Goal: Information Seeking & Learning: Learn about a topic

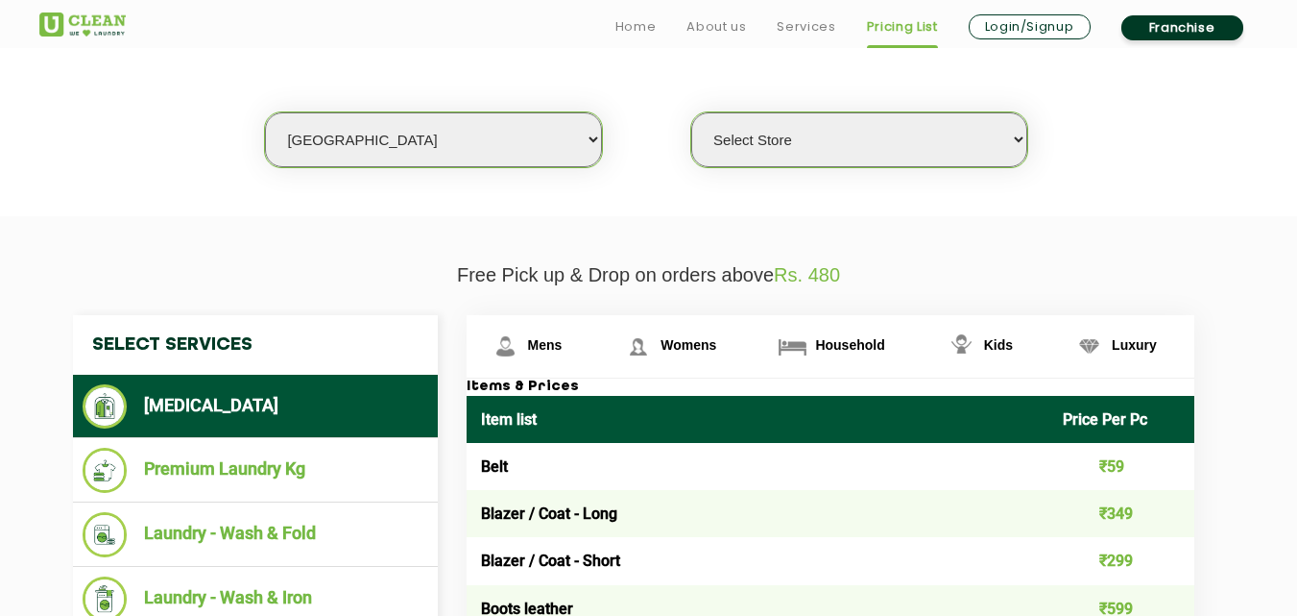
scroll to position [512, 0]
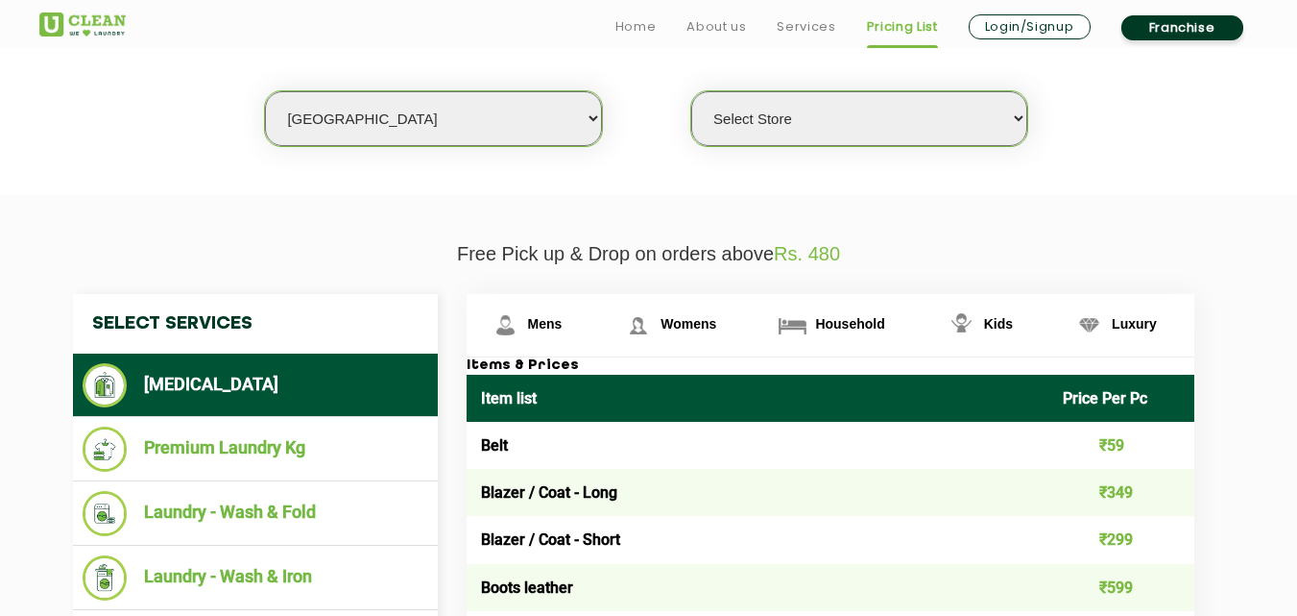
click at [375, 107] on select "Select city [GEOGRAPHIC_DATA] [GEOGRAPHIC_DATA] [GEOGRAPHIC_DATA] [GEOGRAPHIC_D…" at bounding box center [433, 118] width 336 height 55
select select "6"
click at [265, 91] on select "Select city [GEOGRAPHIC_DATA] [GEOGRAPHIC_DATA] [GEOGRAPHIC_DATA] [GEOGRAPHIC_D…" at bounding box center [433, 118] width 336 height 55
select select "0"
click at [525, 321] on link "Mens" at bounding box center [533, 325] width 133 height 62
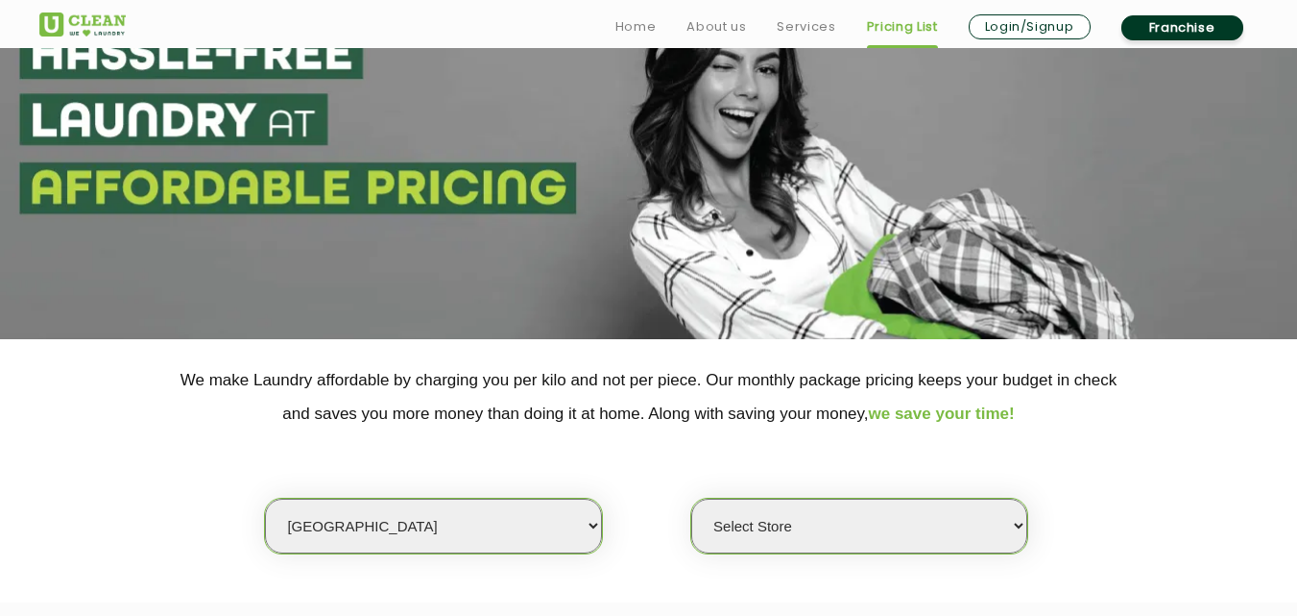
scroll to position [473, 0]
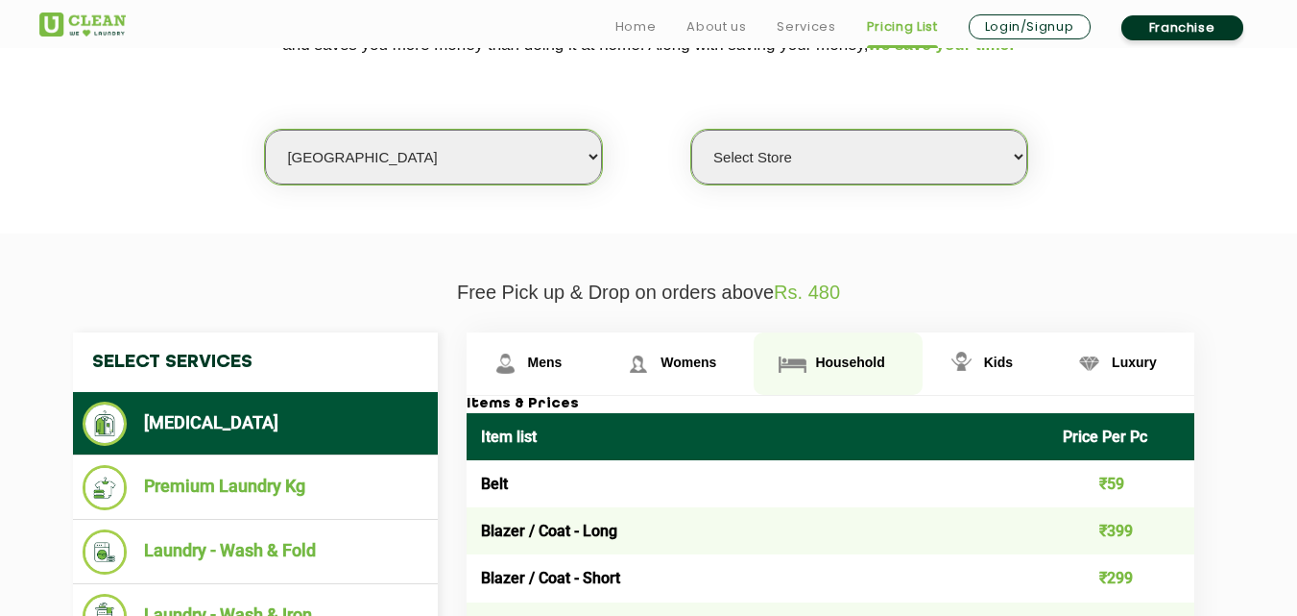
click at [838, 355] on span "Household" at bounding box center [849, 361] width 69 height 15
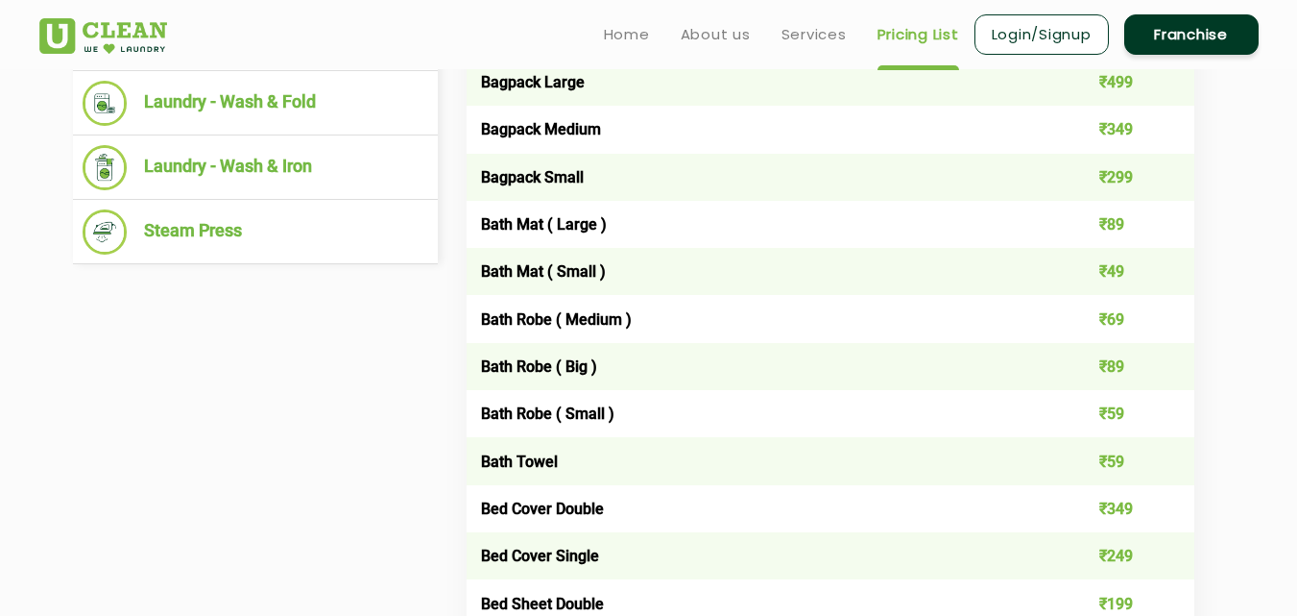
scroll to position [665, 0]
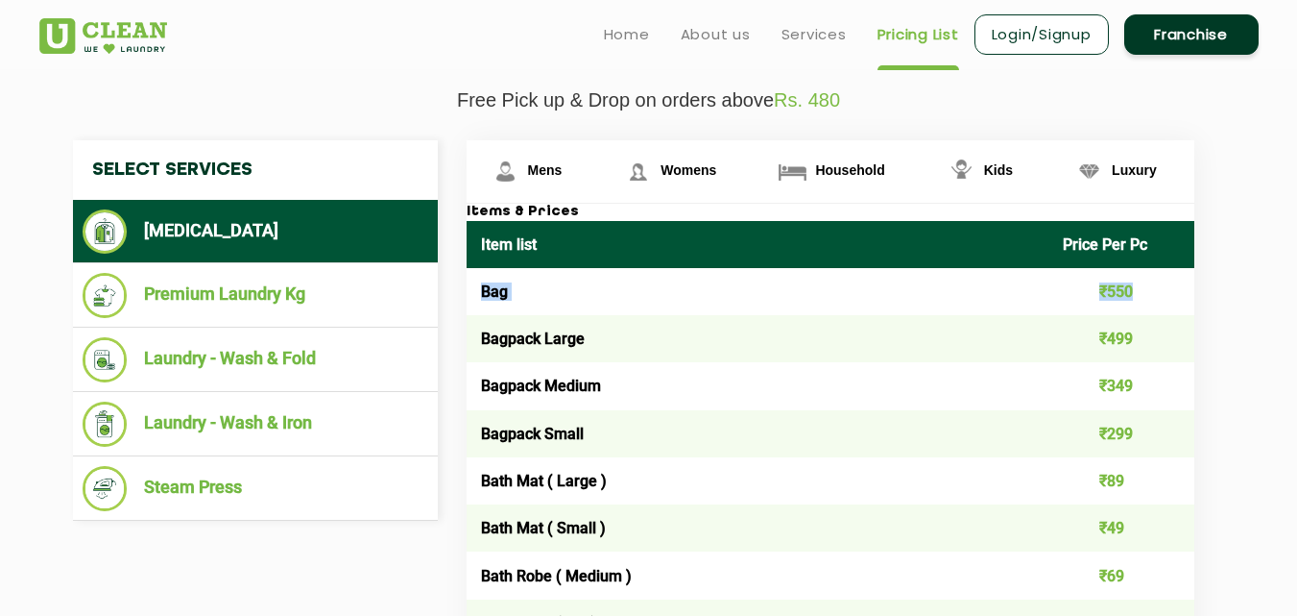
drag, startPoint x: 471, startPoint y: 287, endPoint x: 1156, endPoint y: 287, distance: 685.7
click at [1156, 287] on tr "Bag ₹550" at bounding box center [831, 291] width 728 height 47
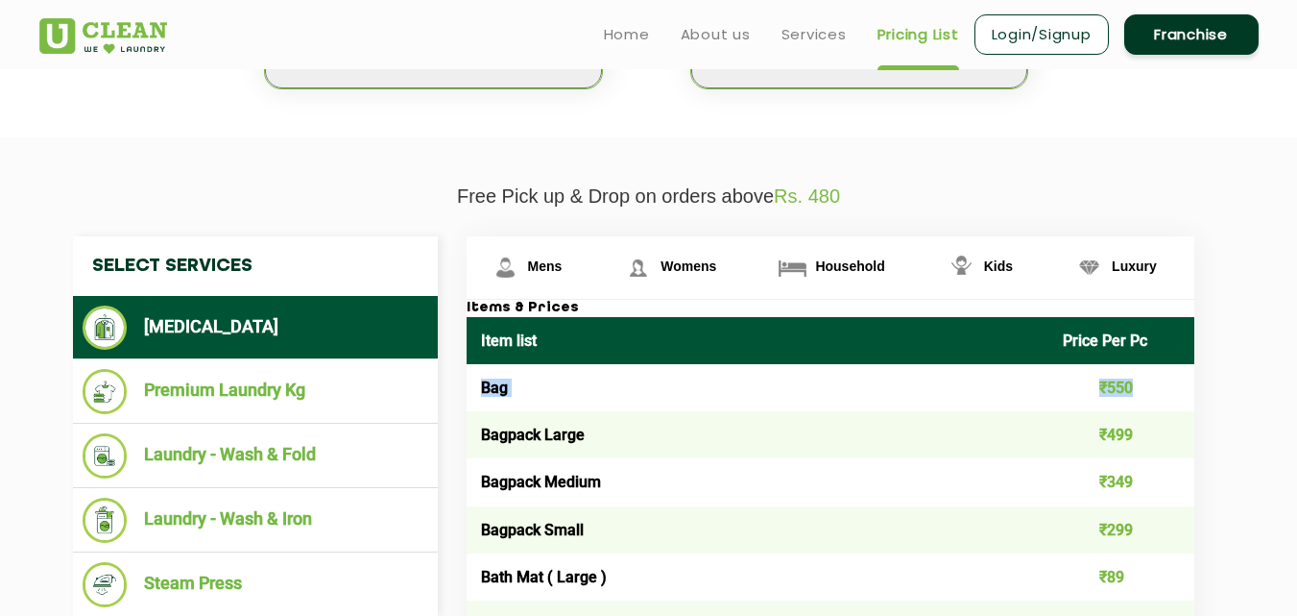
scroll to position [377, 0]
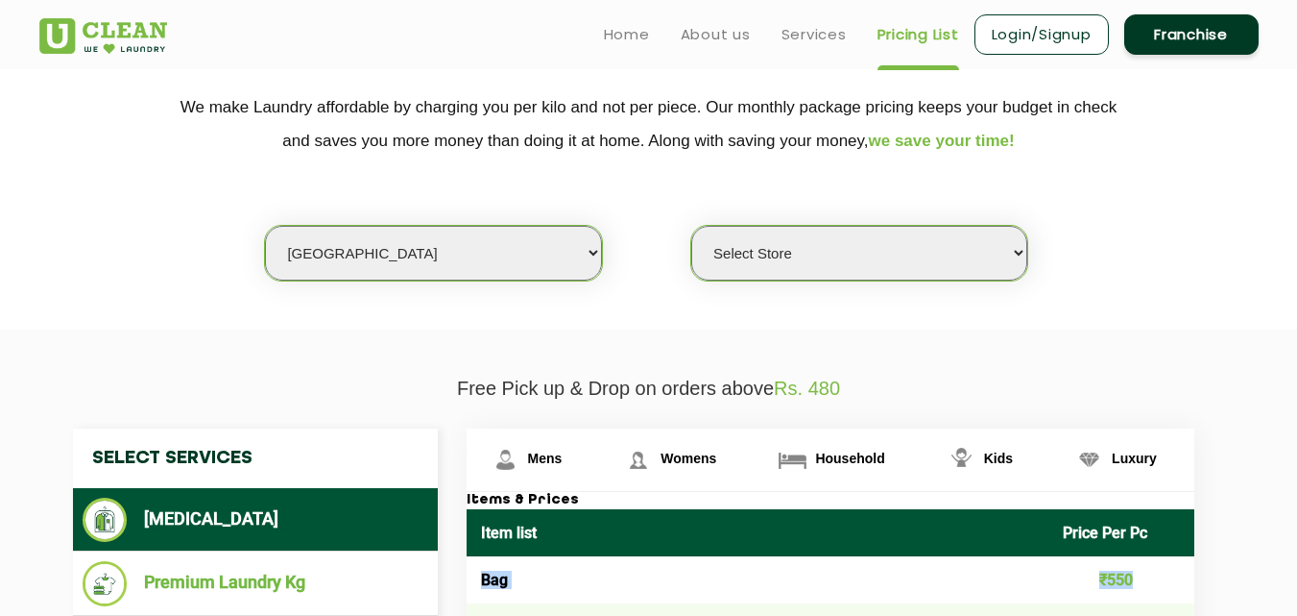
click at [384, 258] on select "Select city [GEOGRAPHIC_DATA] [GEOGRAPHIC_DATA] [GEOGRAPHIC_DATA] [GEOGRAPHIC_D…" at bounding box center [433, 253] width 336 height 55
select select "76"
click at [265, 226] on select "Select city [GEOGRAPHIC_DATA] [GEOGRAPHIC_DATA] [GEOGRAPHIC_DATA] [GEOGRAPHIC_D…" at bounding box center [433, 253] width 336 height 55
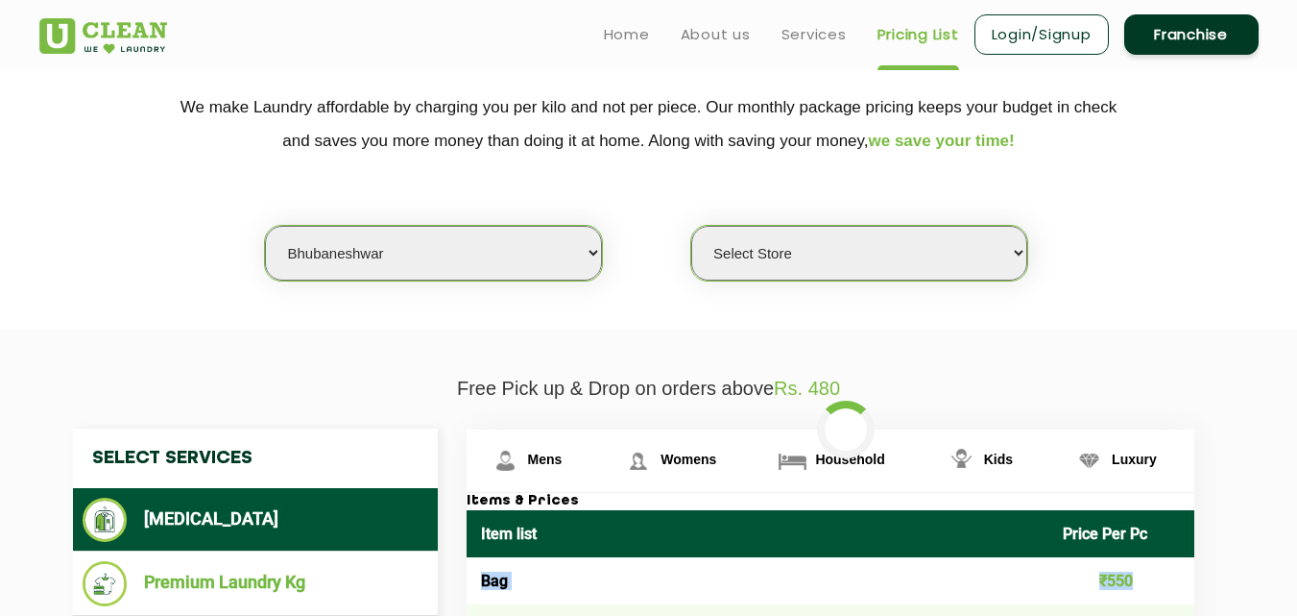
select select "0"
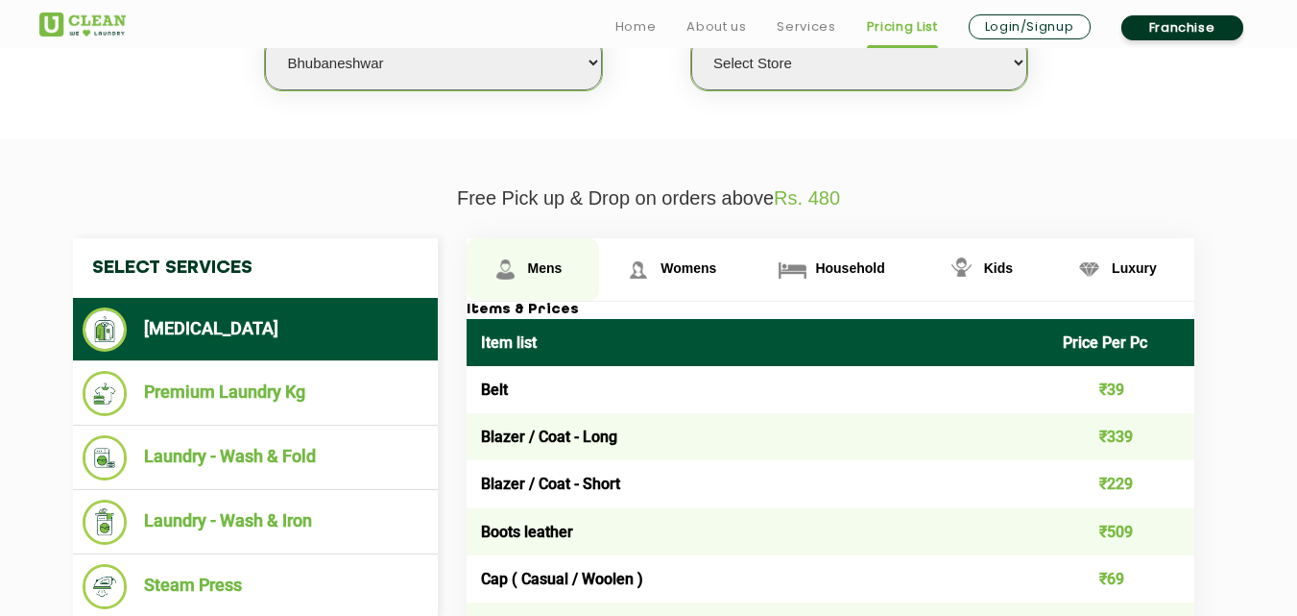
scroll to position [569, 0]
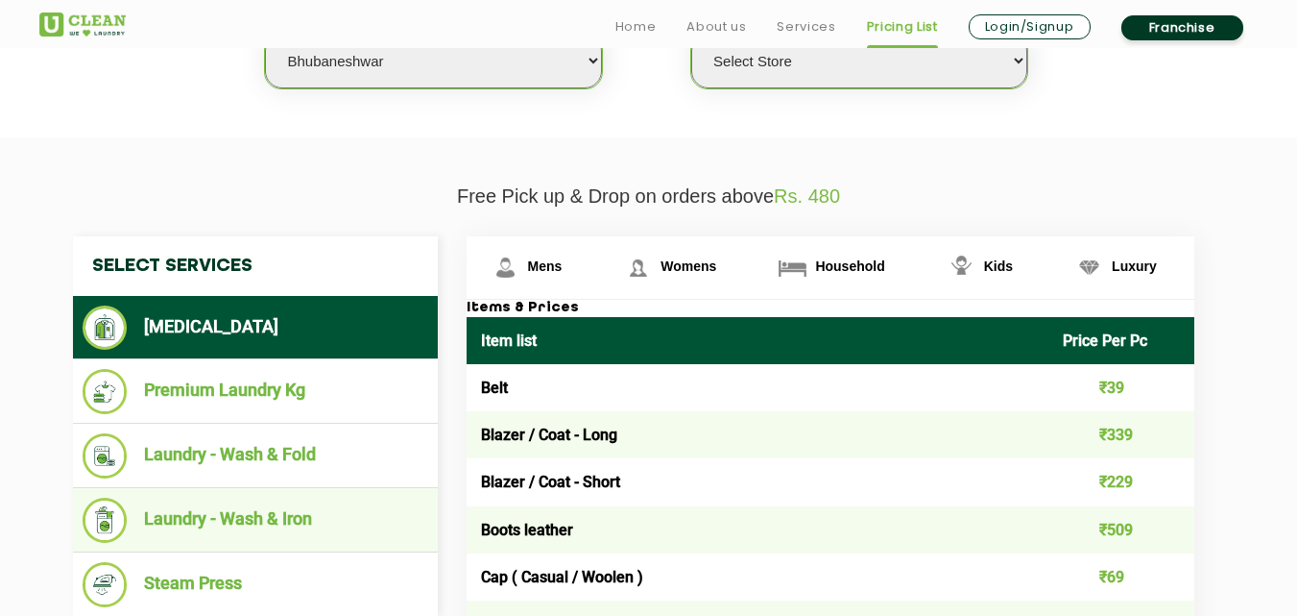
click at [323, 526] on li "Laundry - Wash & Iron" at bounding box center [256, 519] width 346 height 45
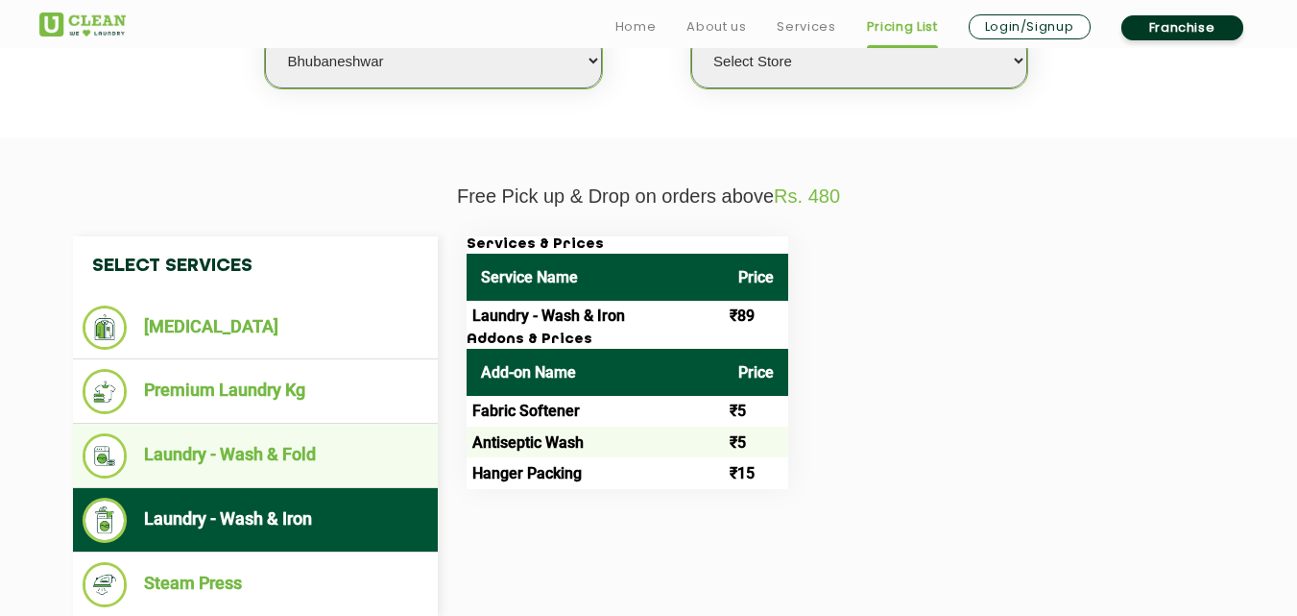
click at [304, 463] on li "Laundry - Wash & Fold" at bounding box center [256, 455] width 346 height 45
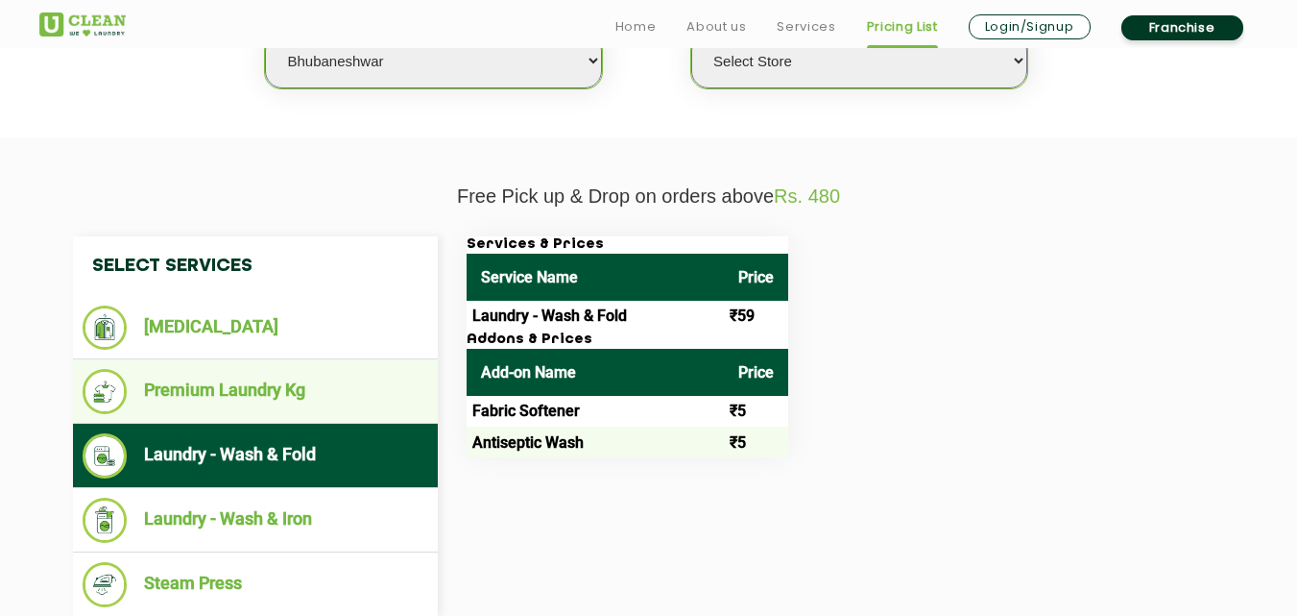
click at [306, 416] on ul "Premium Laundry Kg" at bounding box center [255, 391] width 365 height 64
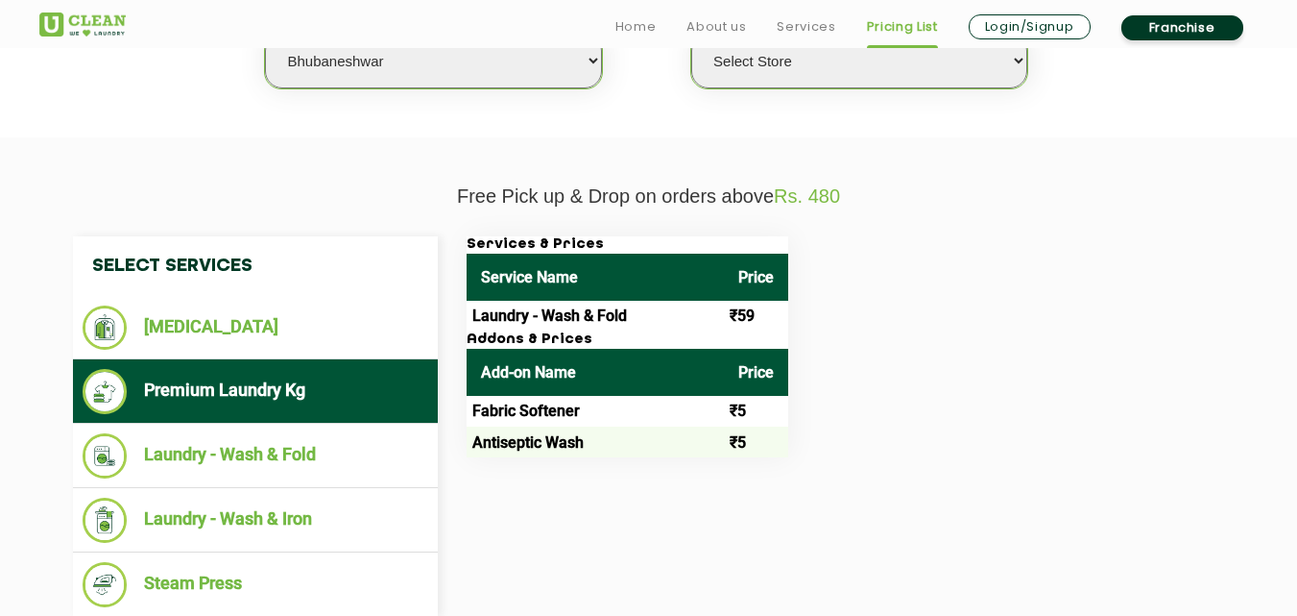
click at [295, 363] on ul "Premium Laundry Kg" at bounding box center [255, 391] width 365 height 64
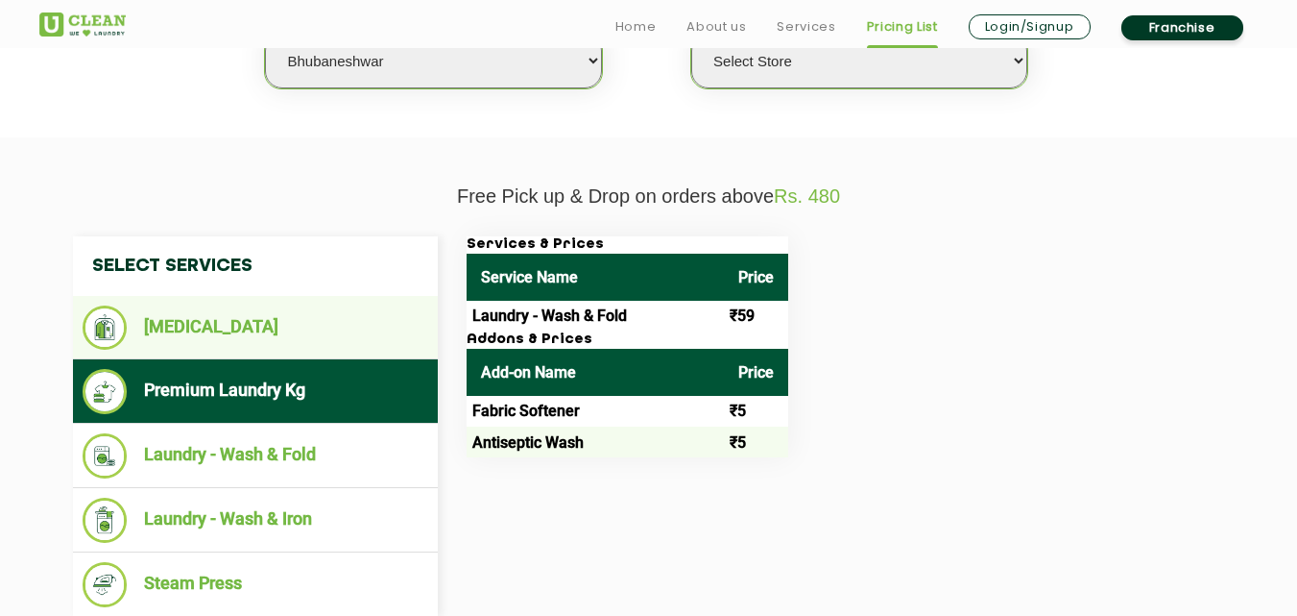
click at [285, 334] on li "[MEDICAL_DATA]" at bounding box center [256, 327] width 346 height 44
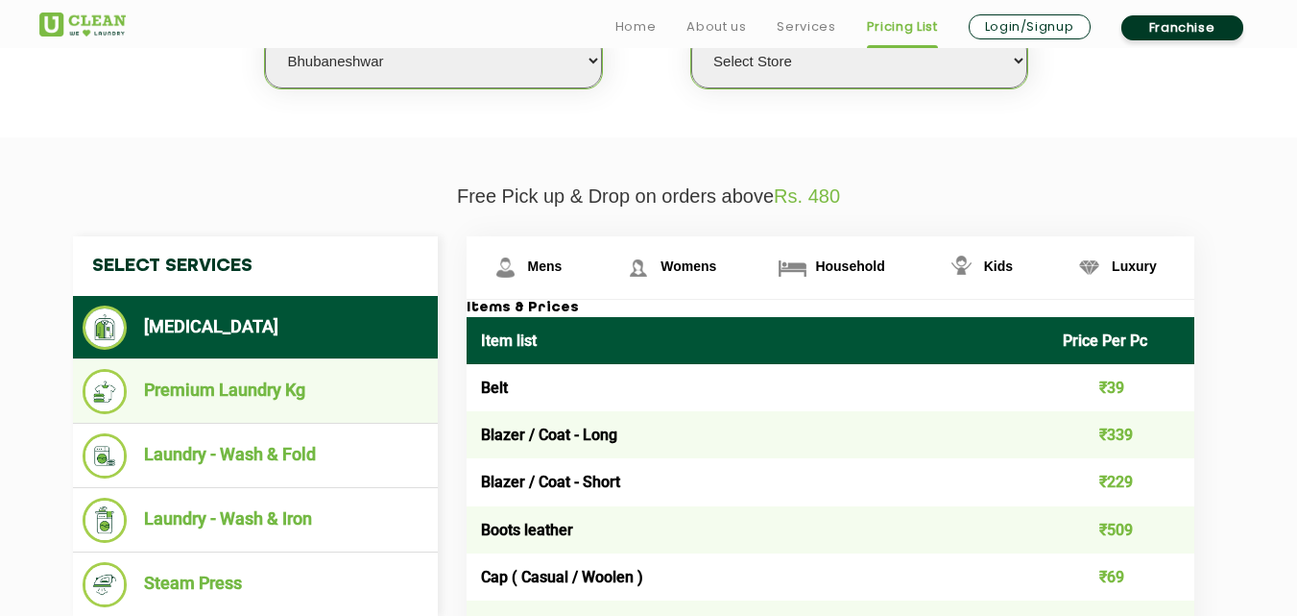
click at [283, 393] on li "Premium Laundry Kg" at bounding box center [256, 391] width 346 height 45
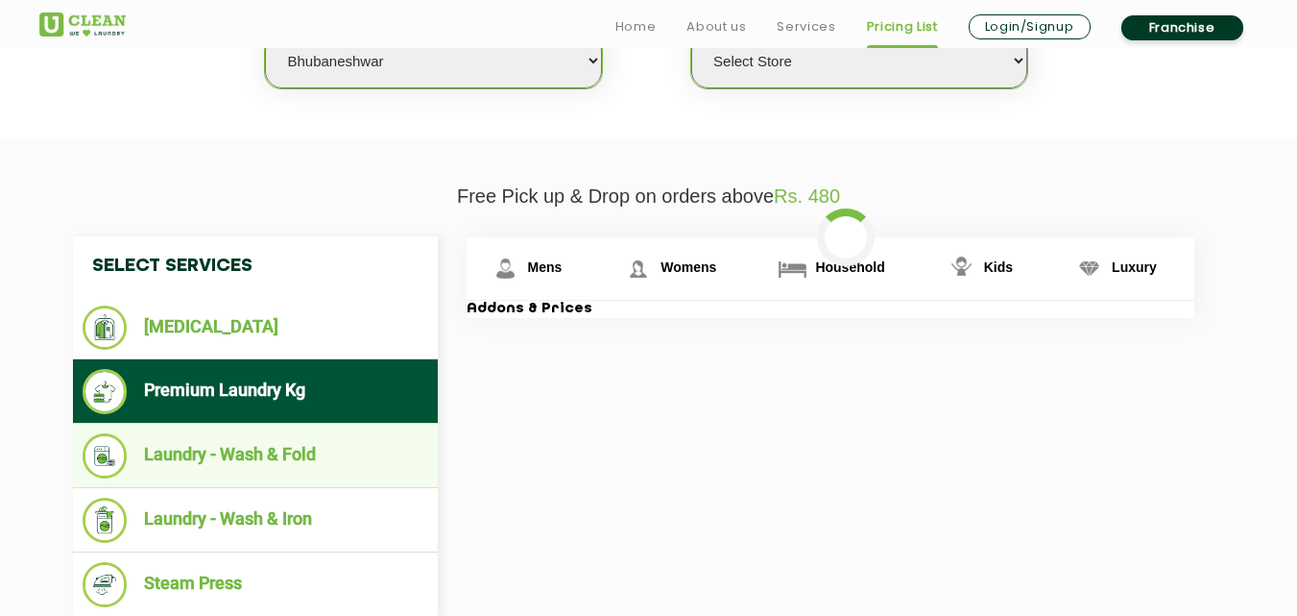
click at [278, 459] on li "Laundry - Wash & Fold" at bounding box center [256, 455] width 346 height 45
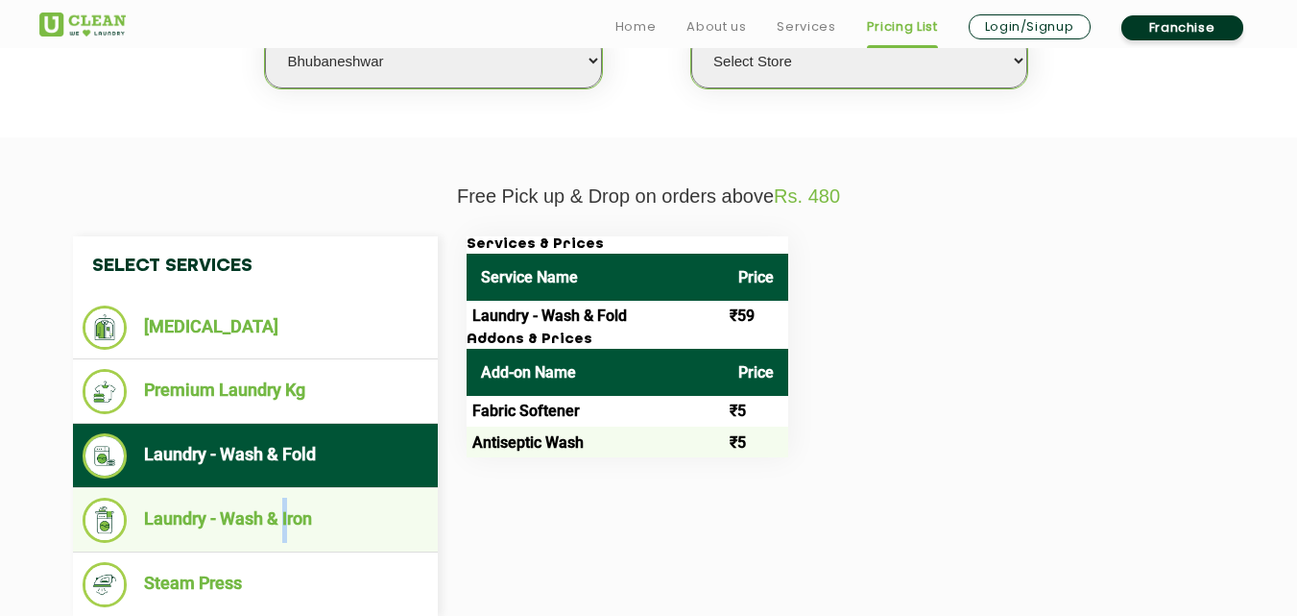
click at [286, 506] on li "Laundry - Wash & Iron" at bounding box center [256, 519] width 346 height 45
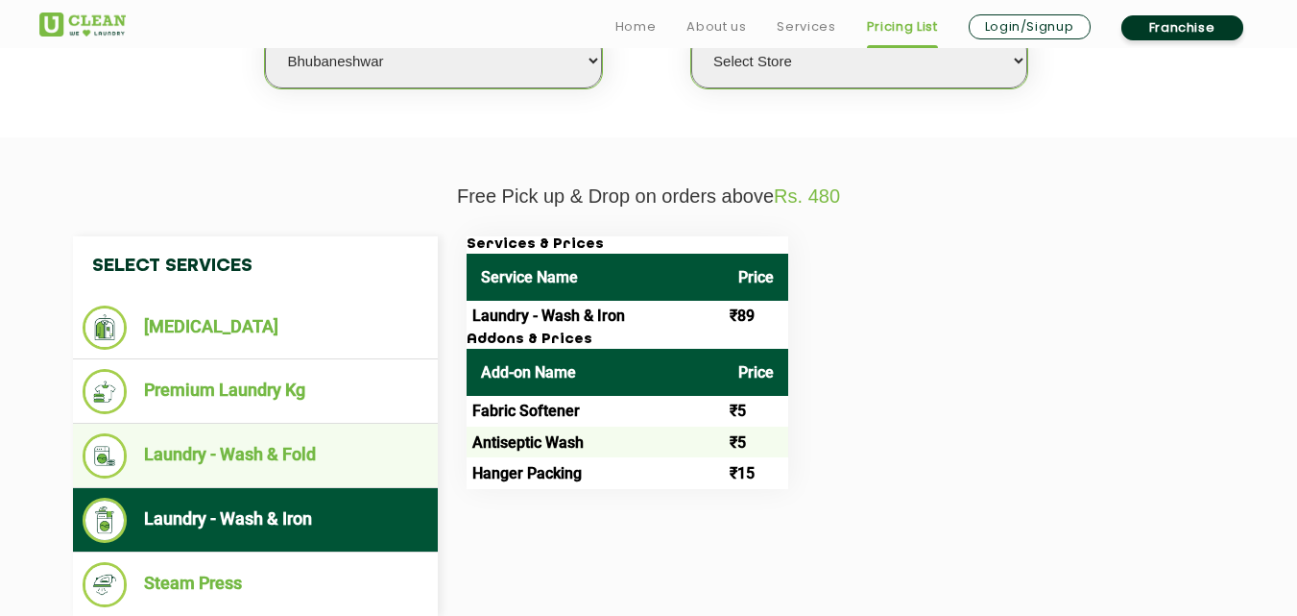
click at [278, 461] on li "Laundry - Wash & Fold" at bounding box center [256, 455] width 346 height 45
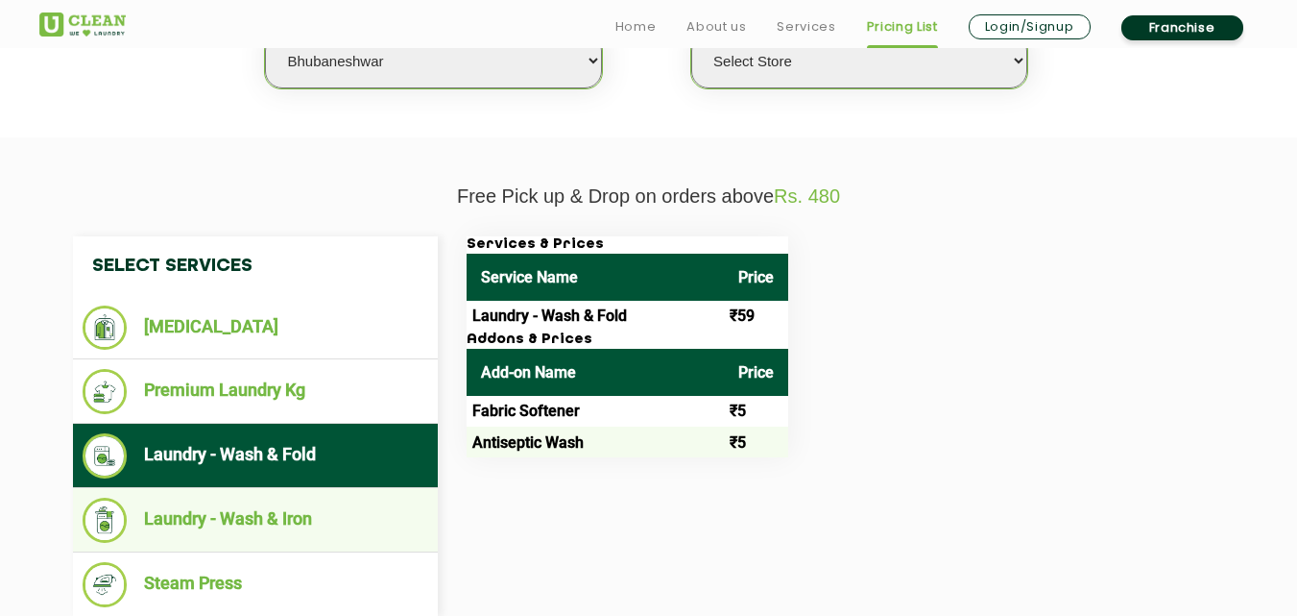
click at [273, 505] on li "Laundry - Wash & Iron" at bounding box center [256, 519] width 346 height 45
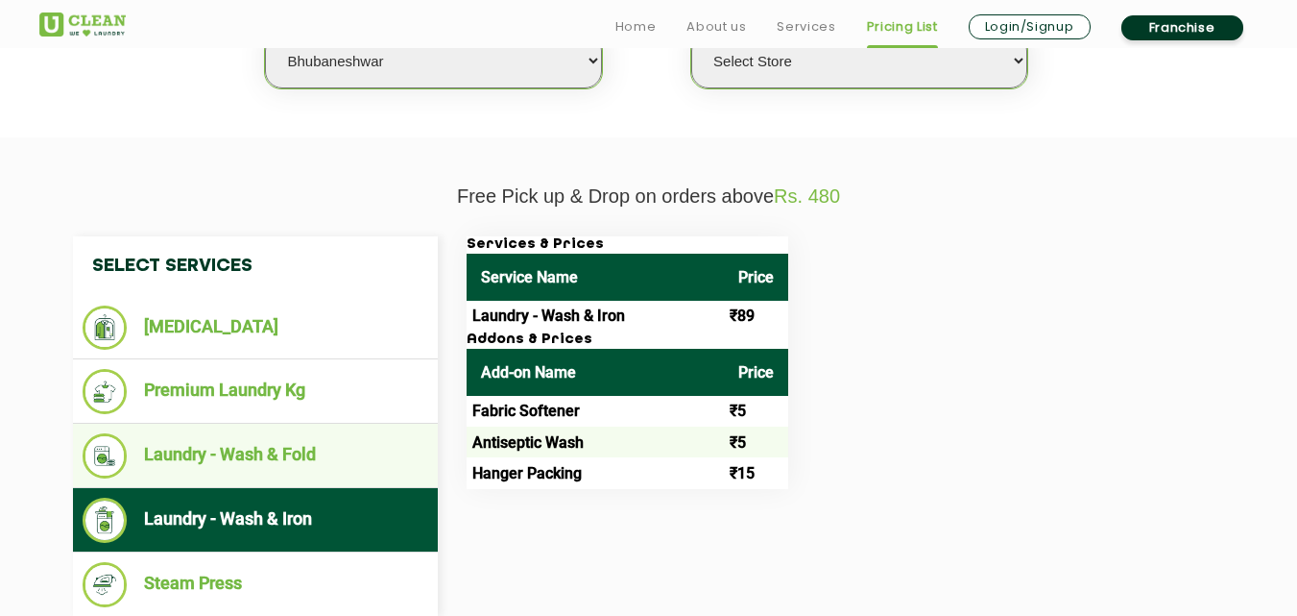
click at [279, 466] on li "Laundry - Wash & Fold" at bounding box center [256, 455] width 346 height 45
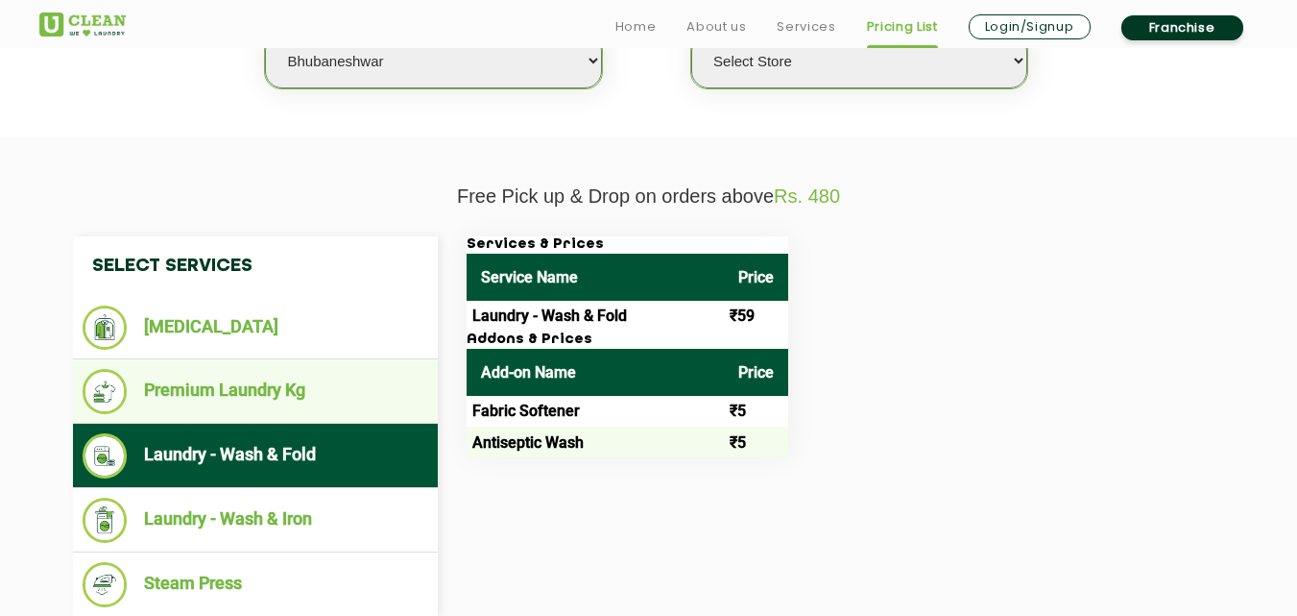
click at [294, 389] on li "Premium Laundry Kg" at bounding box center [256, 391] width 346 height 45
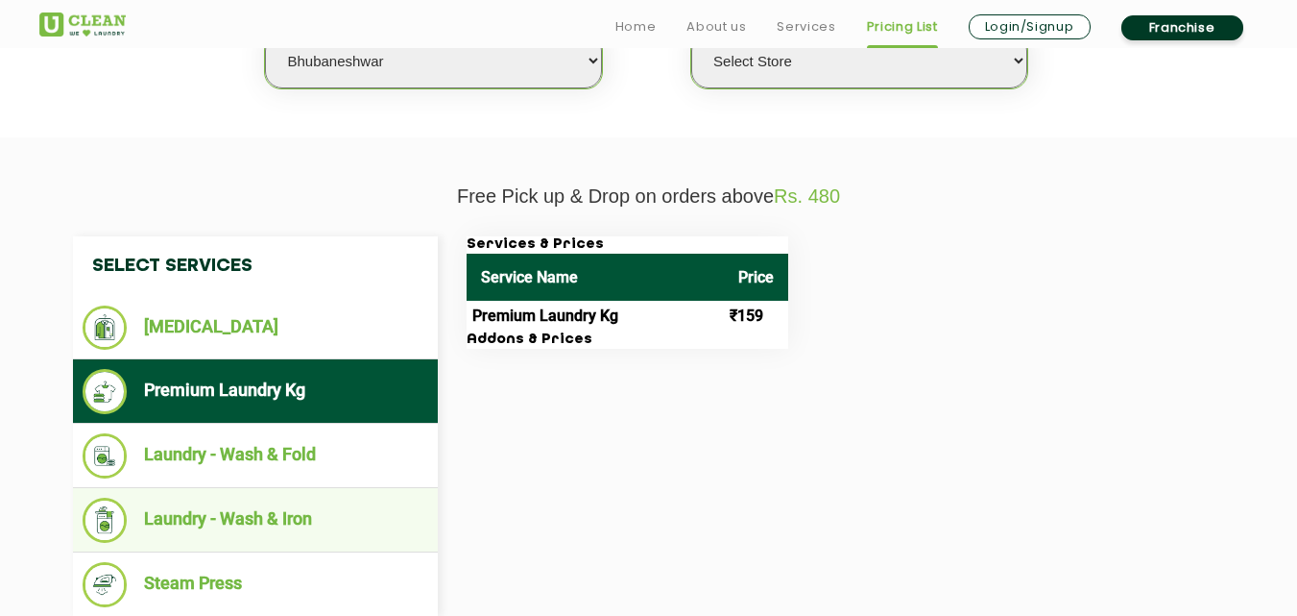
click at [291, 507] on li "Laundry - Wash & Iron" at bounding box center [256, 519] width 346 height 45
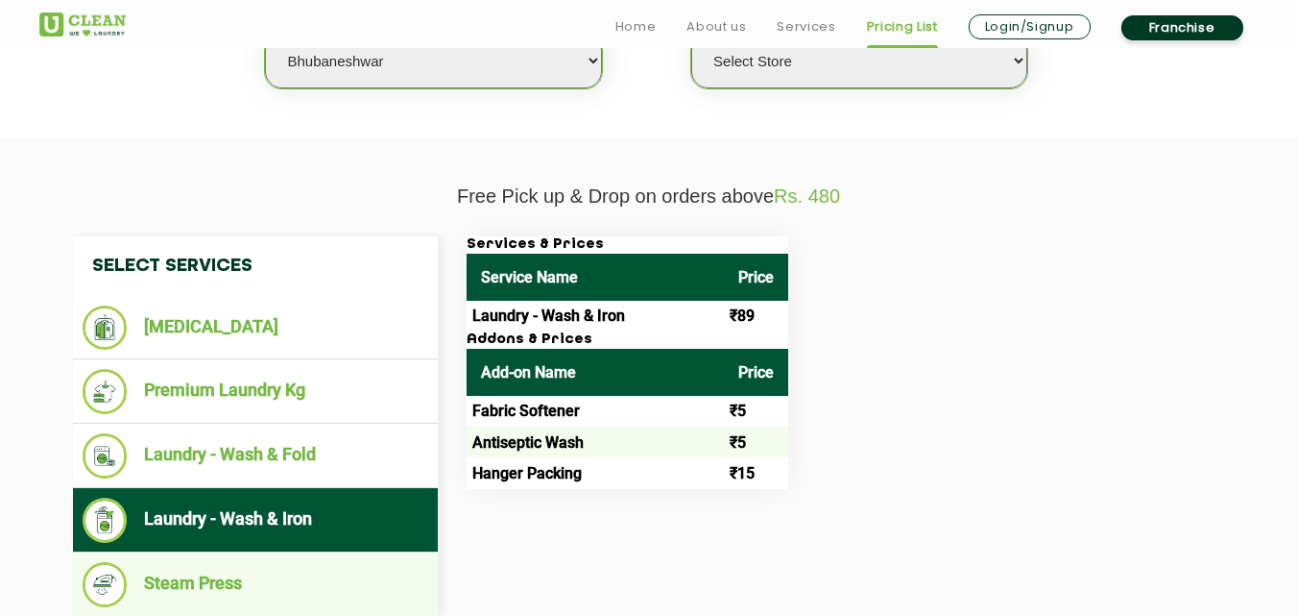
click at [230, 576] on li "Steam Press" at bounding box center [256, 584] width 346 height 45
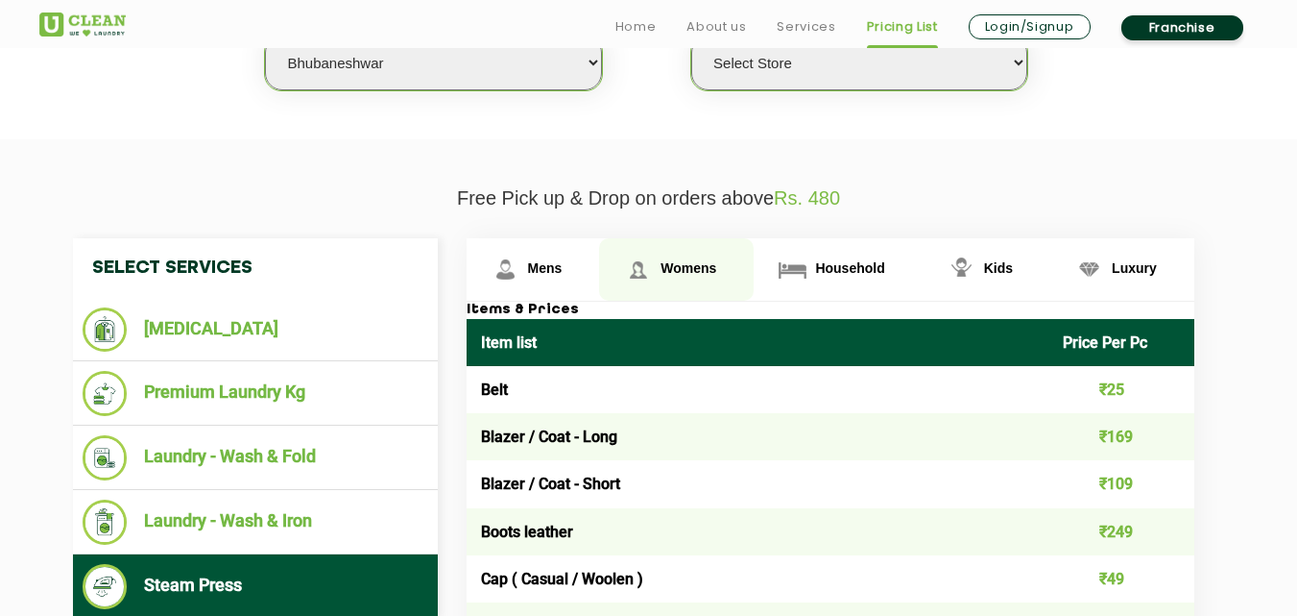
scroll to position [768, 0]
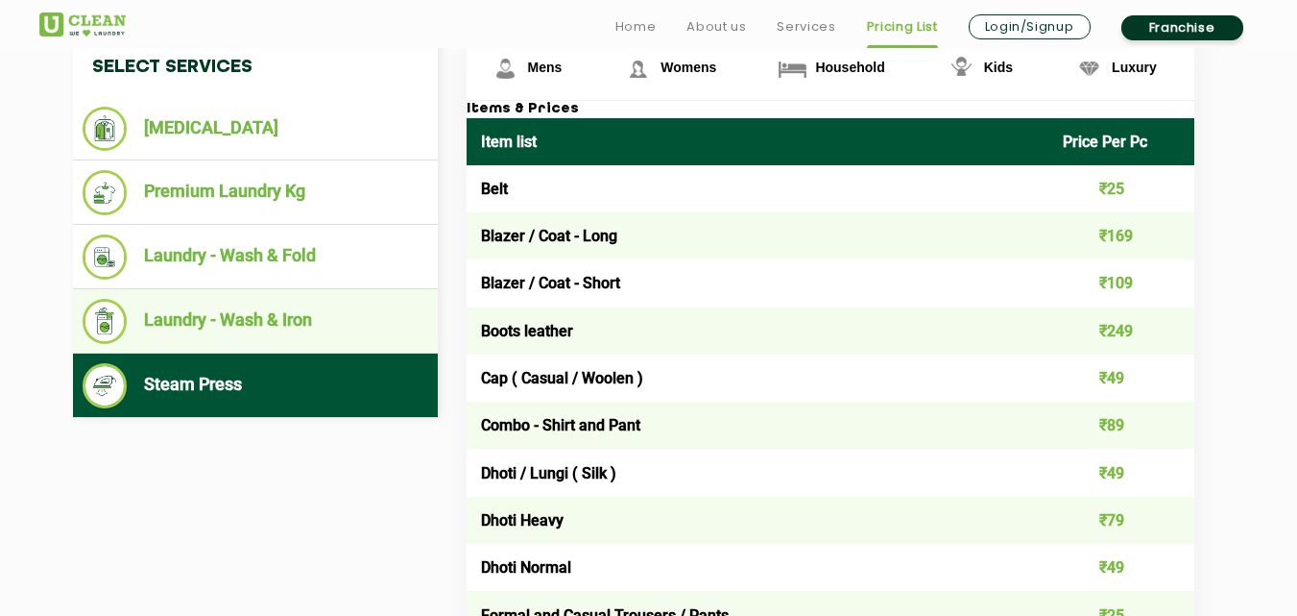
click at [291, 330] on li "Laundry - Wash & Iron" at bounding box center [256, 321] width 346 height 45
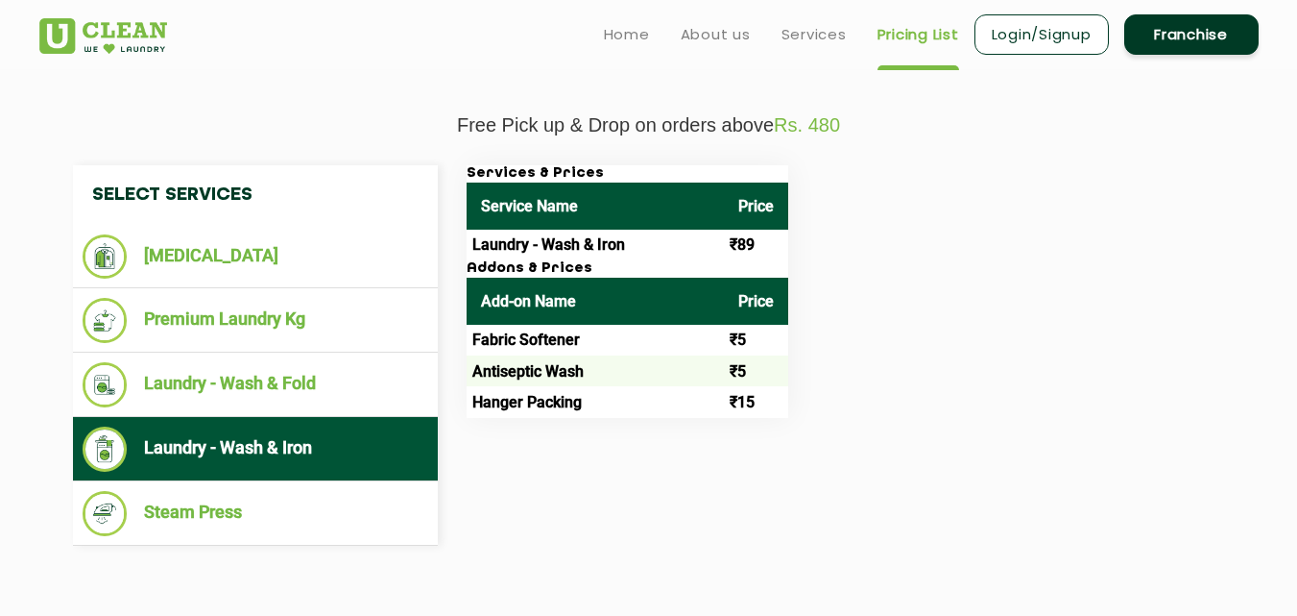
scroll to position [352, 0]
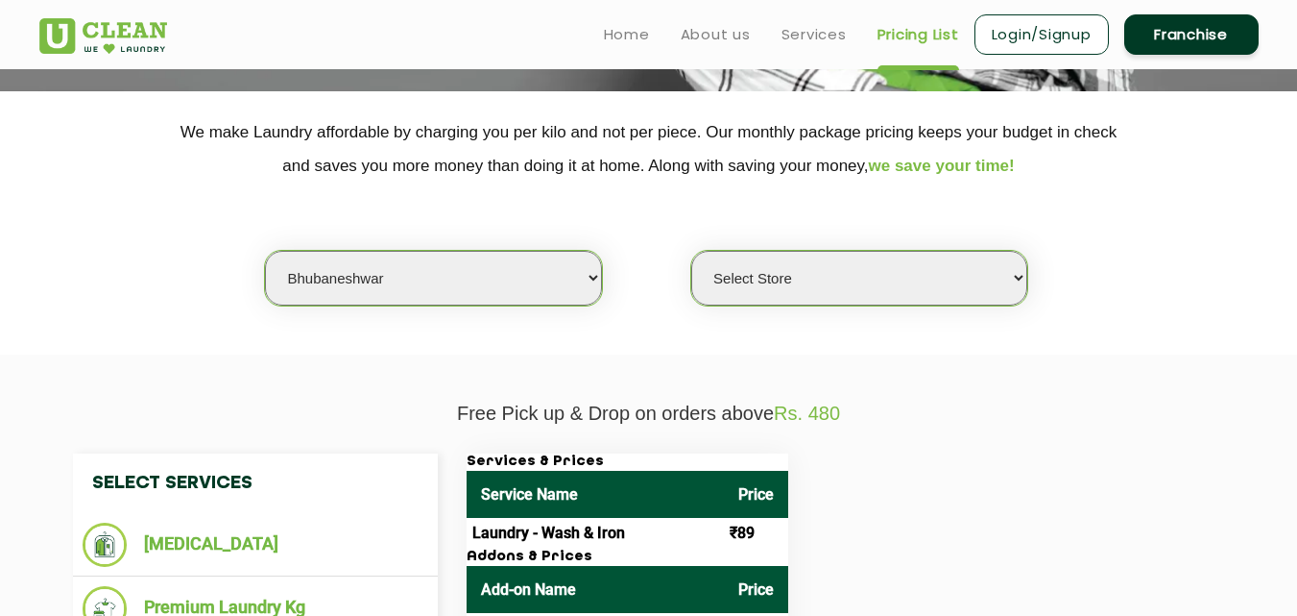
click at [397, 278] on select "Select city [GEOGRAPHIC_DATA] [GEOGRAPHIC_DATA] [GEOGRAPHIC_DATA] [GEOGRAPHIC_D…" at bounding box center [433, 278] width 336 height 55
select select "23"
click at [265, 251] on select "Select city [GEOGRAPHIC_DATA] [GEOGRAPHIC_DATA] [GEOGRAPHIC_DATA] [GEOGRAPHIC_D…" at bounding box center [433, 278] width 336 height 55
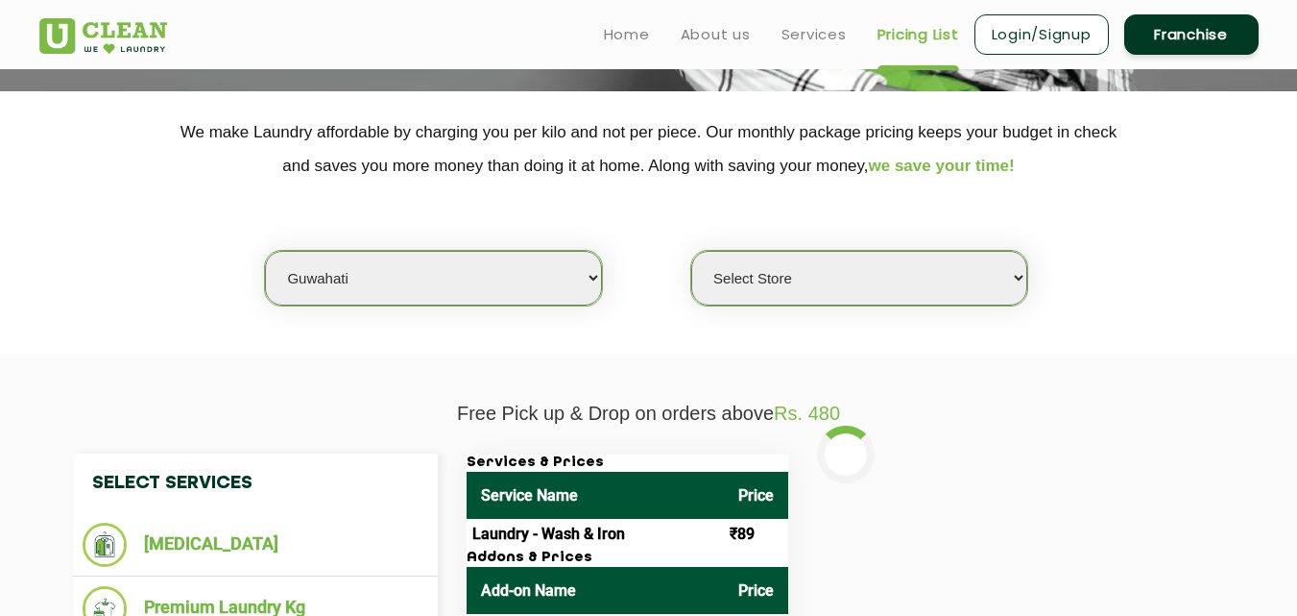
select select "0"
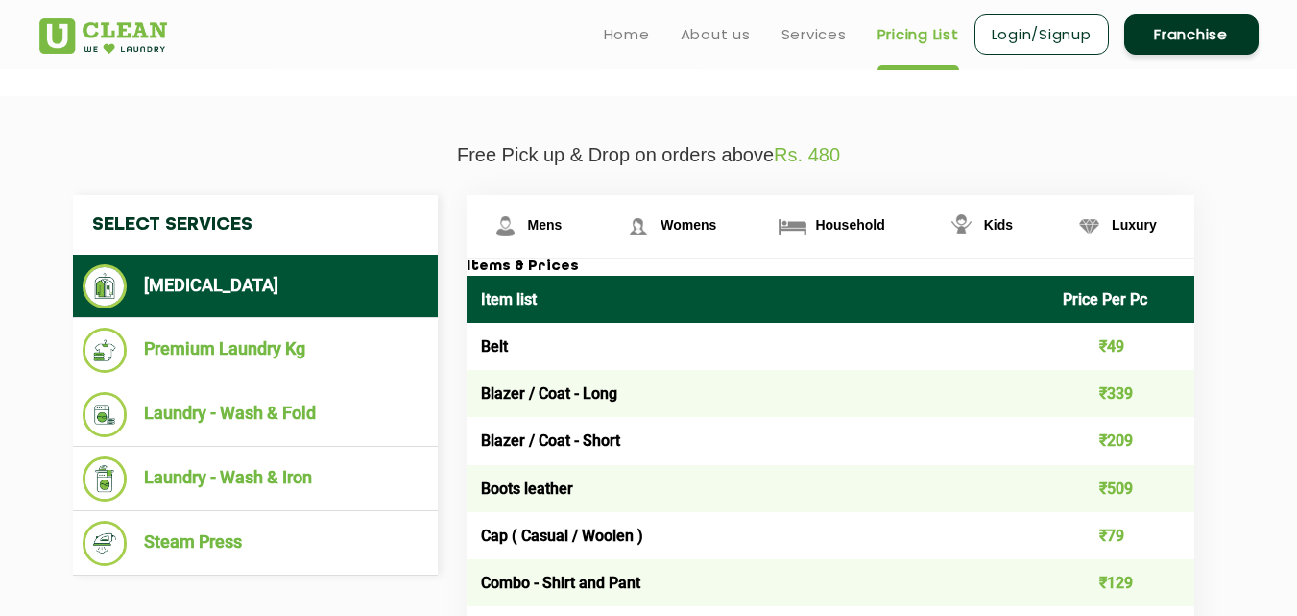
scroll to position [435, 0]
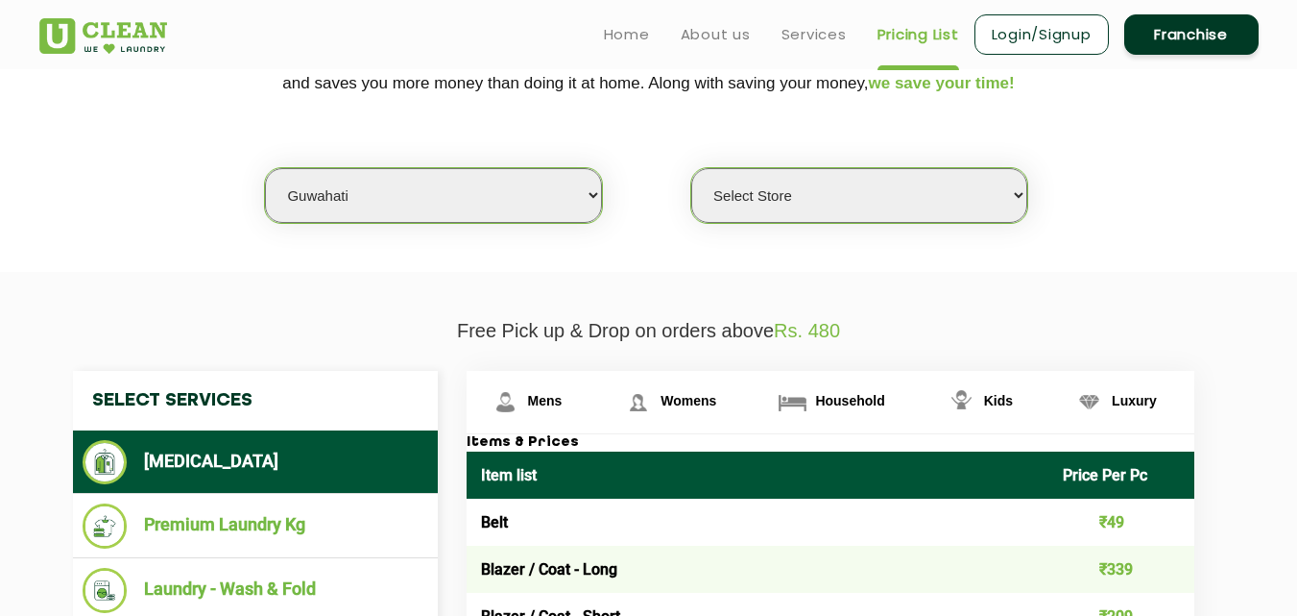
click at [413, 195] on select "Select city [GEOGRAPHIC_DATA] [GEOGRAPHIC_DATA] [GEOGRAPHIC_DATA] [GEOGRAPHIC_D…" at bounding box center [433, 195] width 336 height 55
select select "8"
click at [265, 168] on select "Select city [GEOGRAPHIC_DATA] [GEOGRAPHIC_DATA] [GEOGRAPHIC_DATA] [GEOGRAPHIC_D…" at bounding box center [433, 195] width 336 height 55
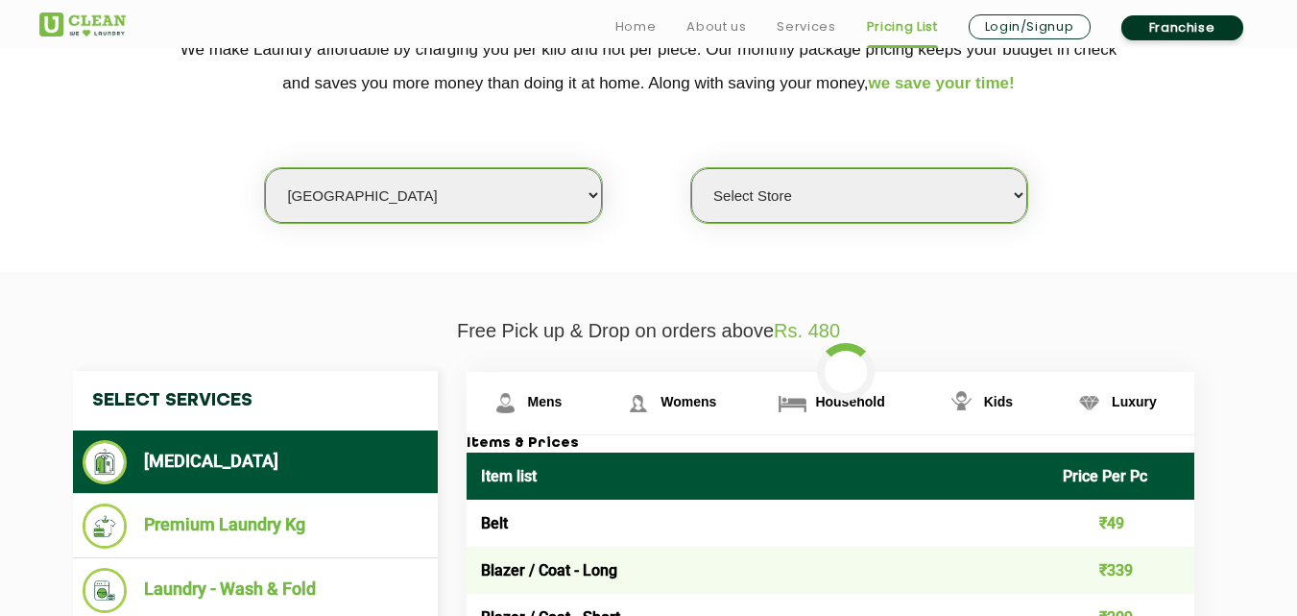
select select "0"
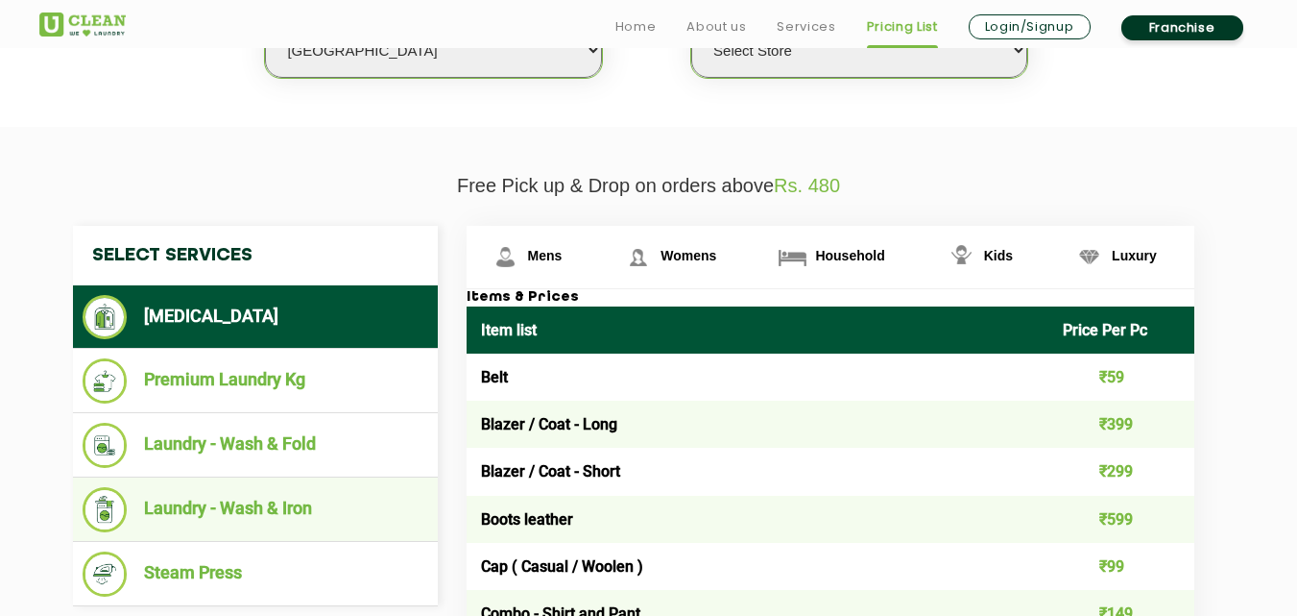
scroll to position [627, 0]
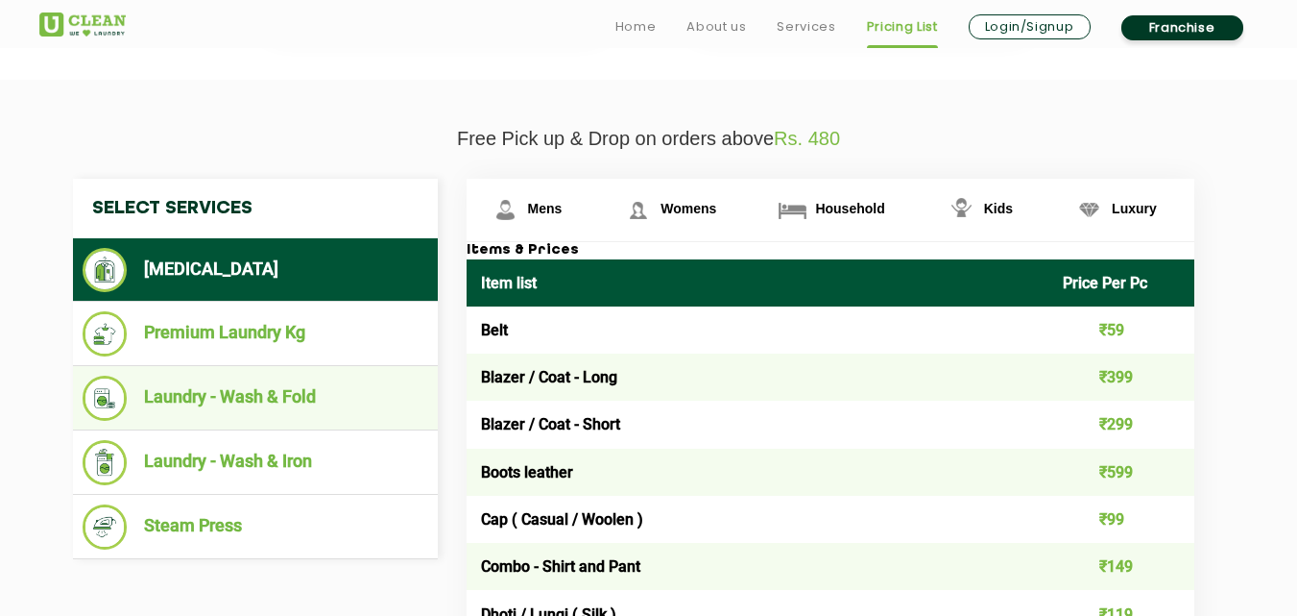
click at [300, 409] on li "Laundry - Wash & Fold" at bounding box center [256, 397] width 346 height 45
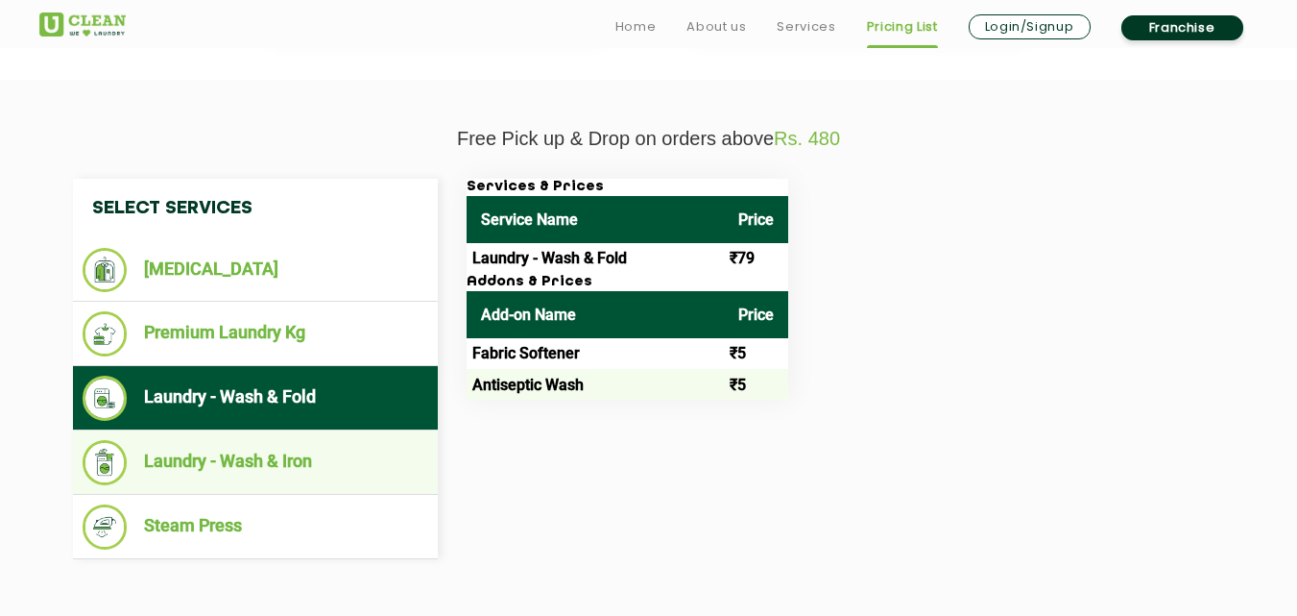
click at [266, 468] on li "Laundry - Wash & Iron" at bounding box center [256, 462] width 346 height 45
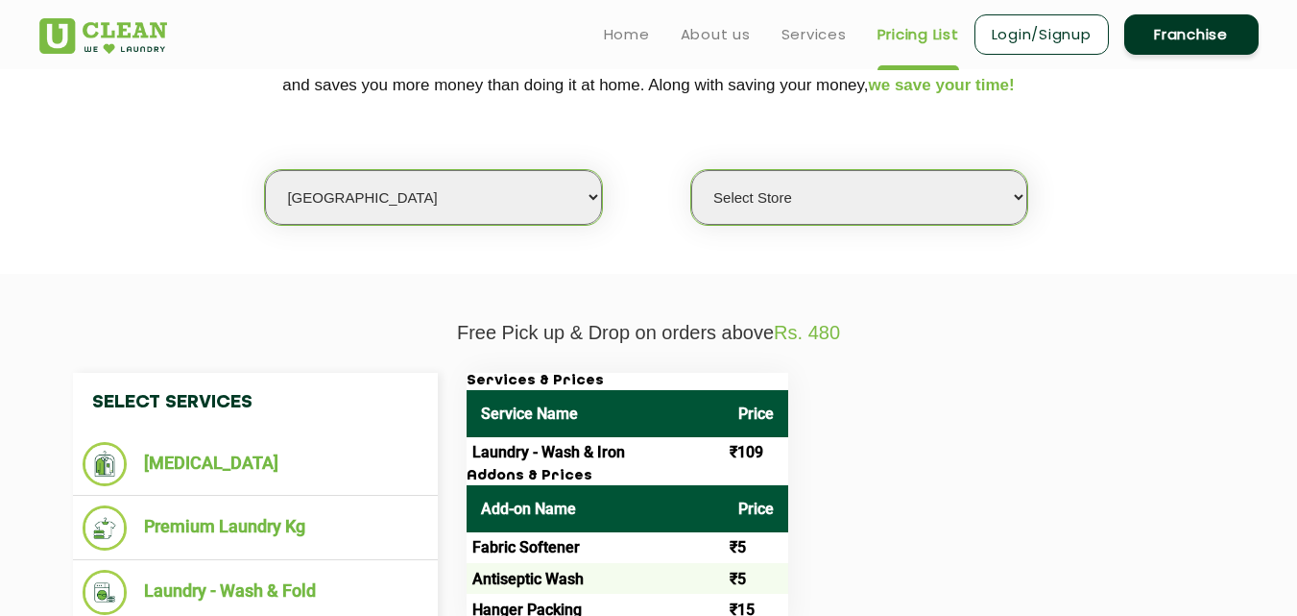
scroll to position [339, 0]
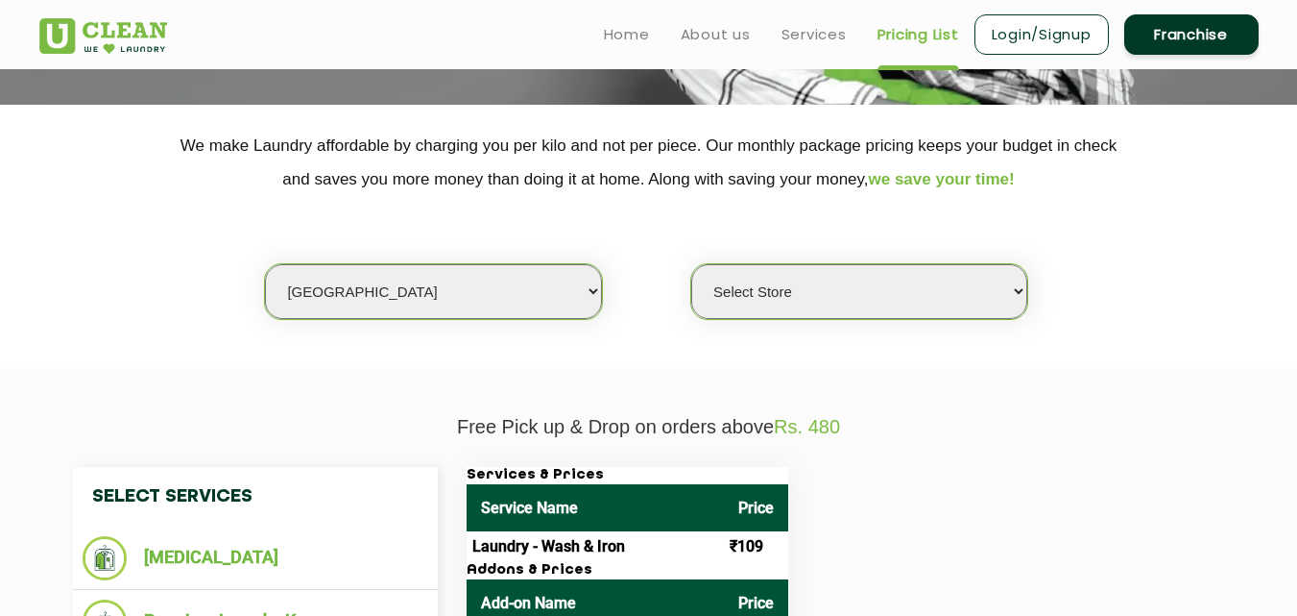
click at [359, 297] on select "Select city [GEOGRAPHIC_DATA] [GEOGRAPHIC_DATA] [GEOGRAPHIC_DATA] [GEOGRAPHIC_D…" at bounding box center [433, 291] width 336 height 55
select select "16"
click at [265, 264] on select "Select city [GEOGRAPHIC_DATA] [GEOGRAPHIC_DATA] [GEOGRAPHIC_DATA] [GEOGRAPHIC_D…" at bounding box center [433, 291] width 336 height 55
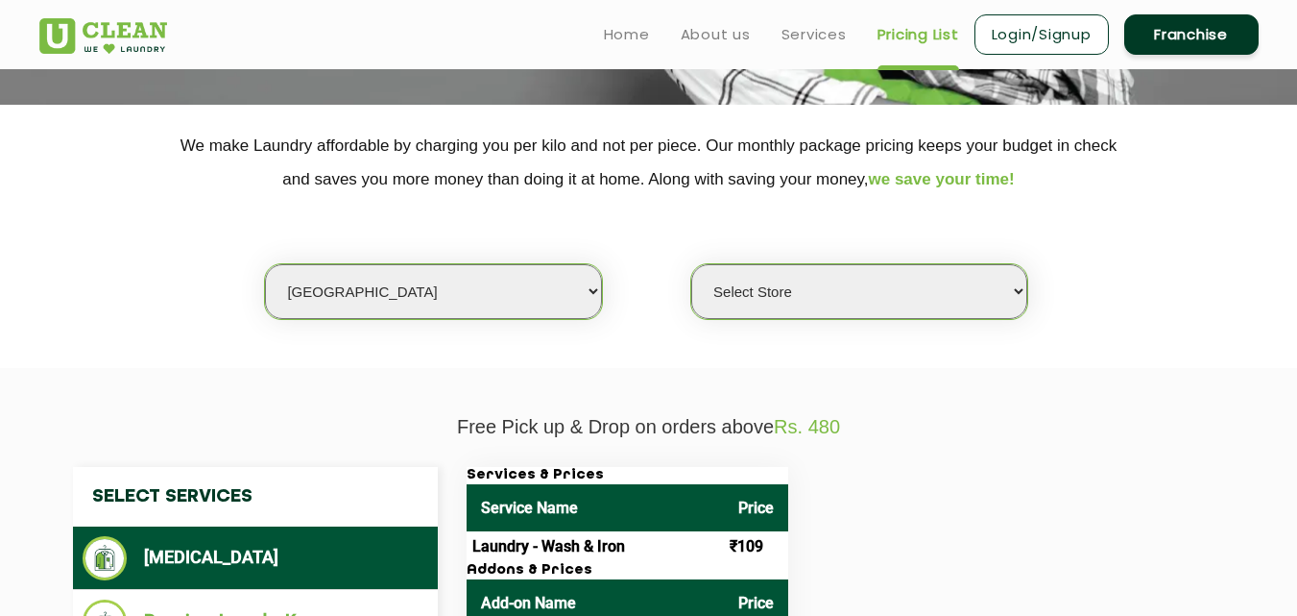
select select "0"
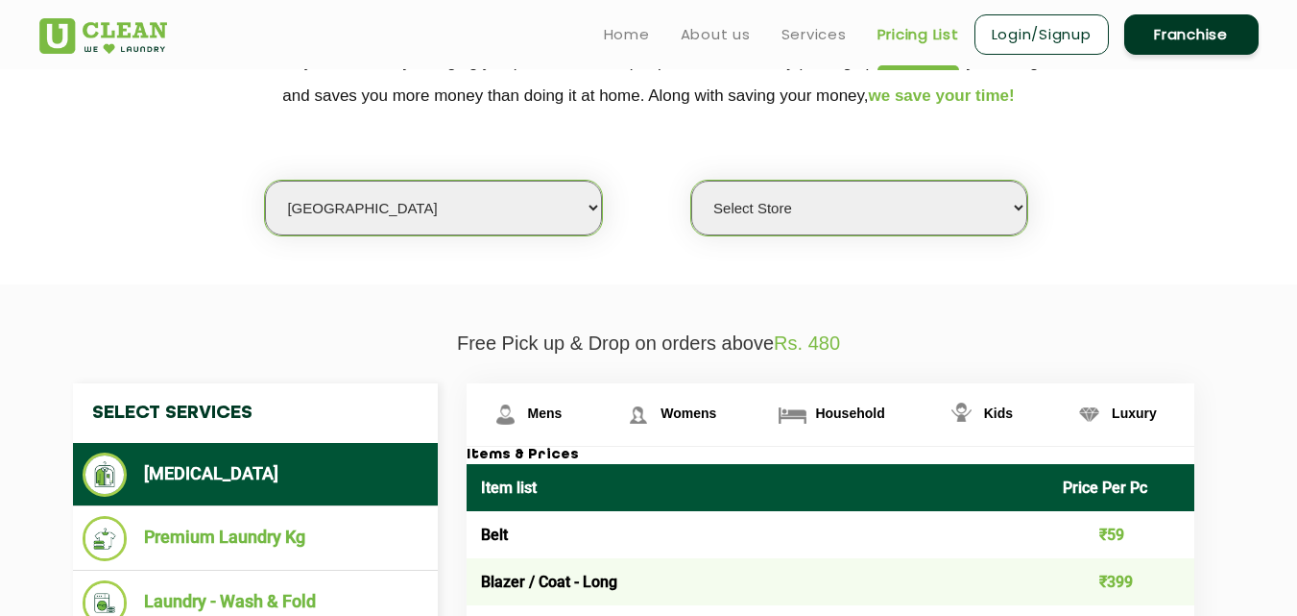
scroll to position [409, 0]
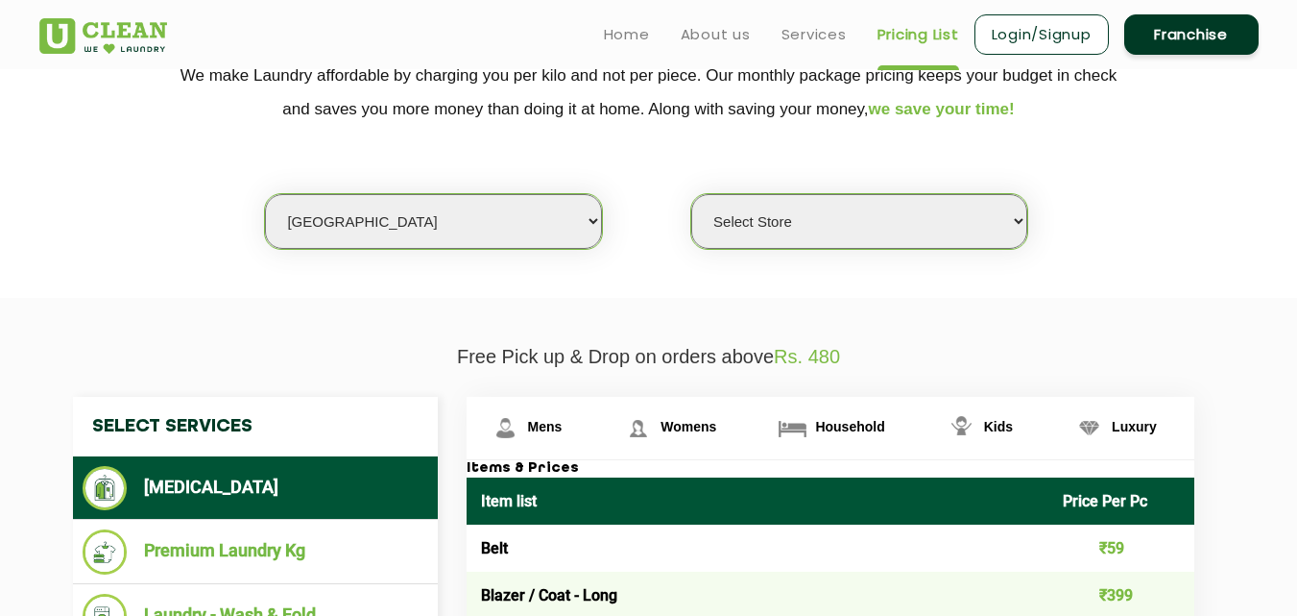
click at [432, 208] on select "Select city [GEOGRAPHIC_DATA] [GEOGRAPHIC_DATA] [GEOGRAPHIC_DATA] [GEOGRAPHIC_D…" at bounding box center [433, 221] width 336 height 55
select select "8"
click at [265, 194] on select "Select city [GEOGRAPHIC_DATA] [GEOGRAPHIC_DATA] [GEOGRAPHIC_DATA] [GEOGRAPHIC_D…" at bounding box center [433, 221] width 336 height 55
select select "0"
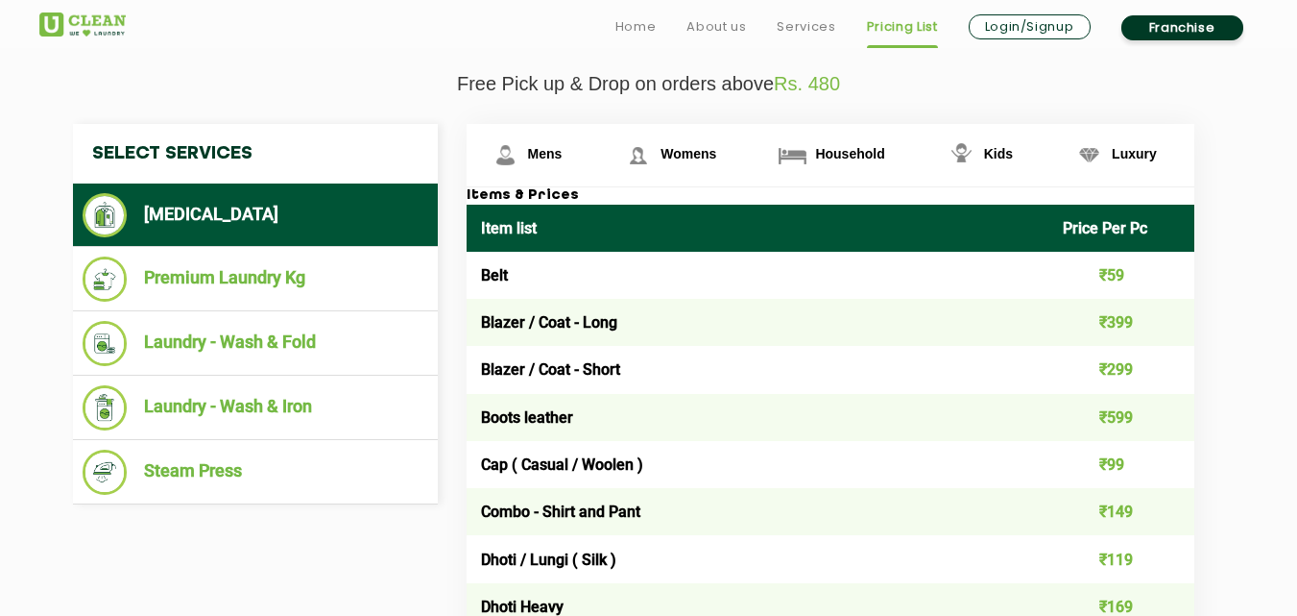
scroll to position [685, 0]
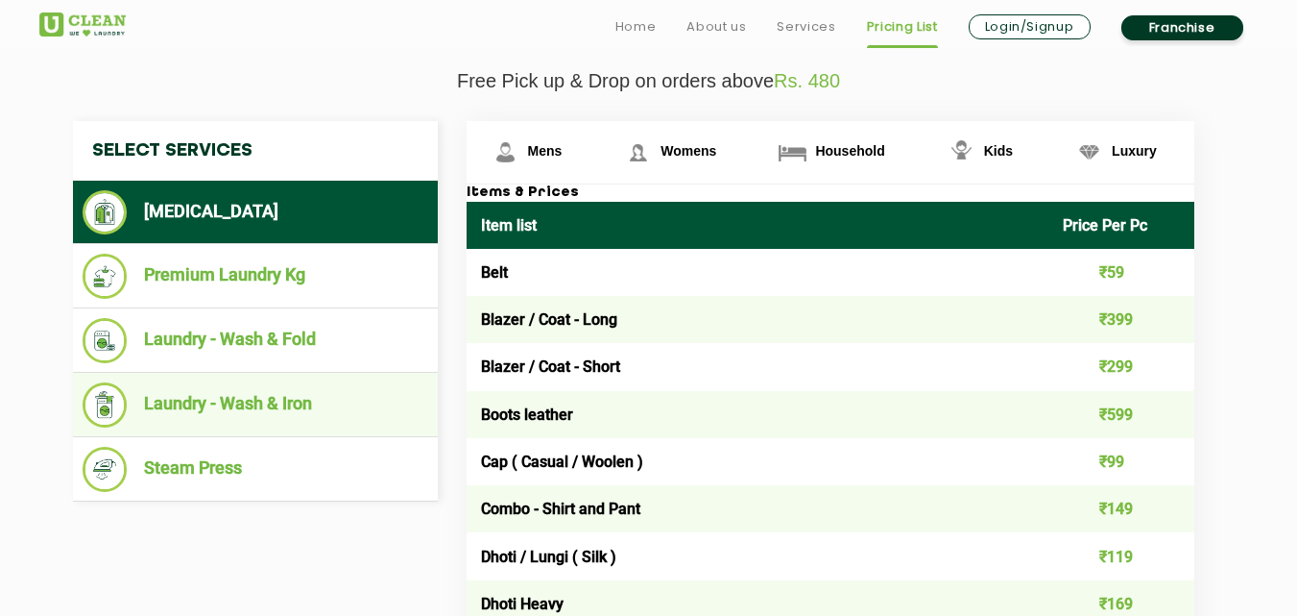
click at [262, 398] on li "Laundry - Wash & Iron" at bounding box center [256, 404] width 346 height 45
